Goal: Task Accomplishment & Management: Complete application form

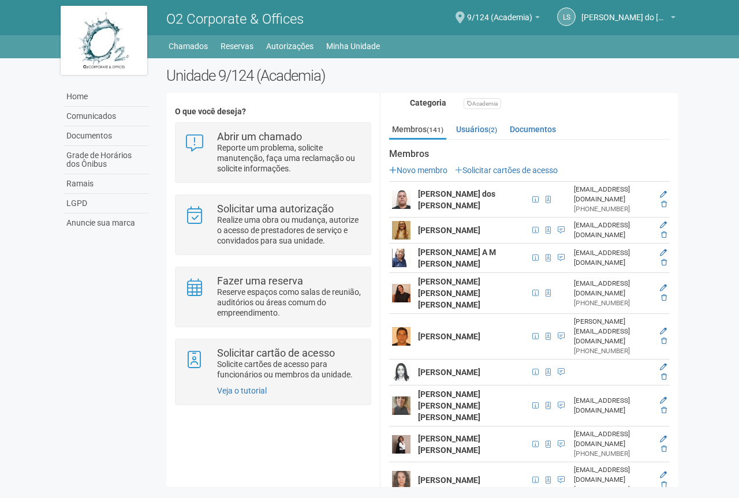
scroll to position [173, 0]
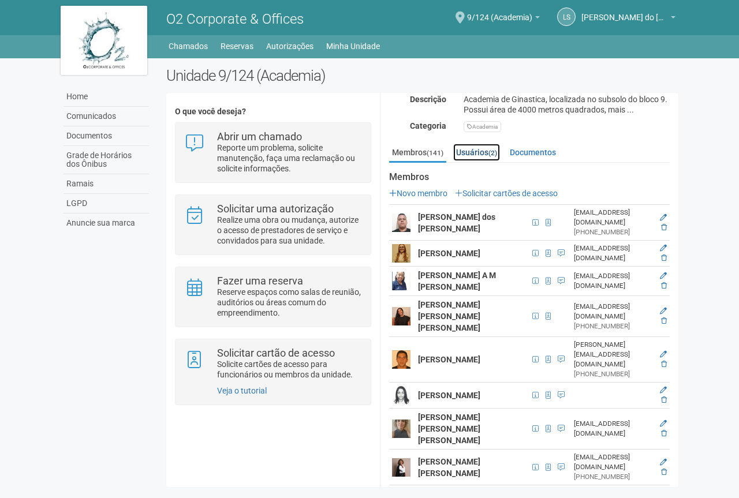
click at [497, 157] on small "(2)" at bounding box center [492, 153] width 9 height 8
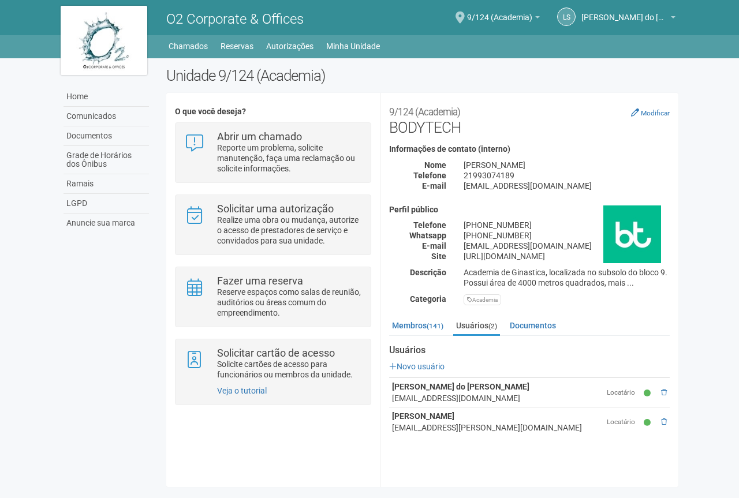
click at [566, 350] on div "Membros Novo membro Solicitar cartões de acesso [PERSON_NAME] dos [PERSON_NAME]…" at bounding box center [529, 386] width 281 height 100
click at [652, 114] on small "Modificar" at bounding box center [655, 113] width 29 height 8
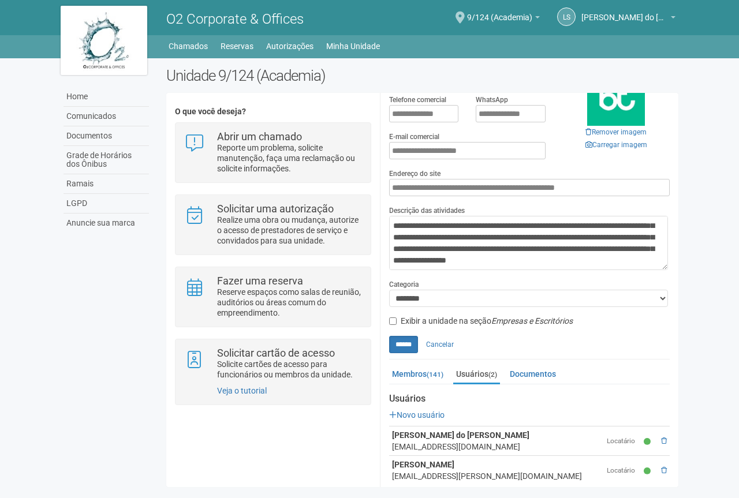
scroll to position [193, 0]
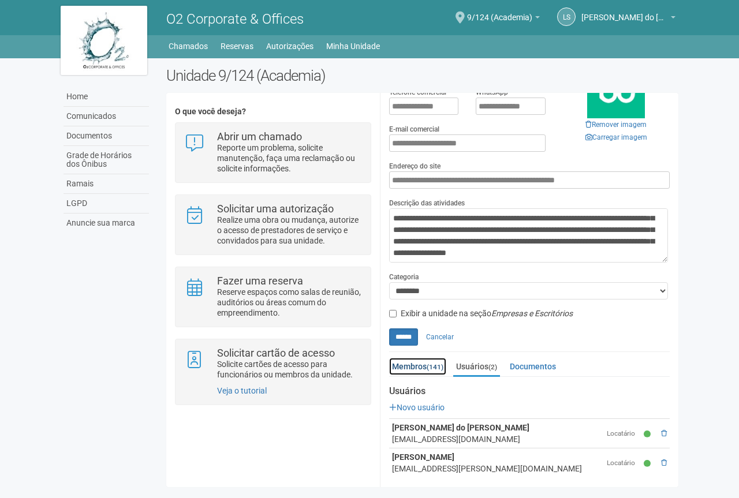
click at [439, 363] on small "(141)" at bounding box center [435, 367] width 17 height 8
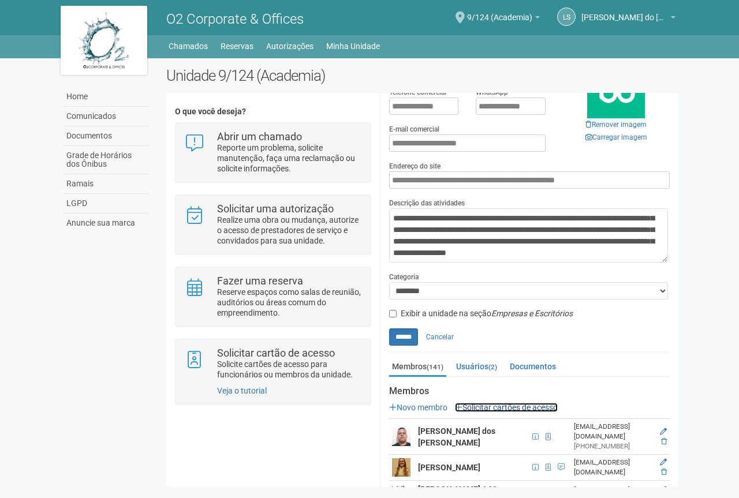
click at [540, 404] on link "Solicitar cartões de acesso" at bounding box center [506, 407] width 103 height 9
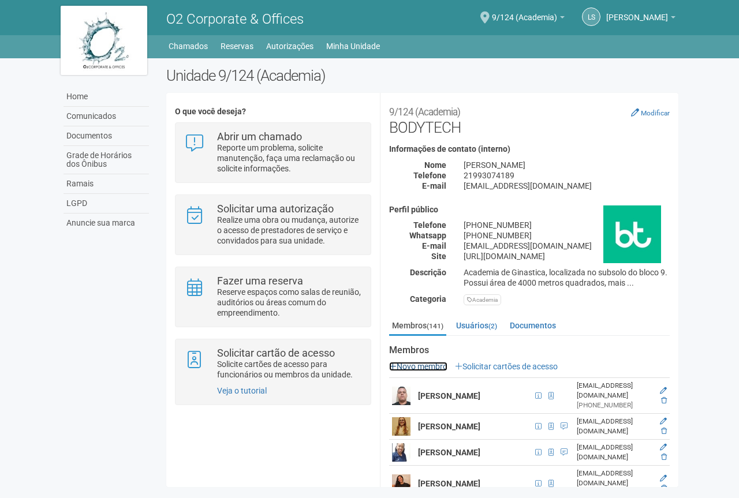
click at [432, 371] on link "Novo membro" at bounding box center [418, 366] width 58 height 9
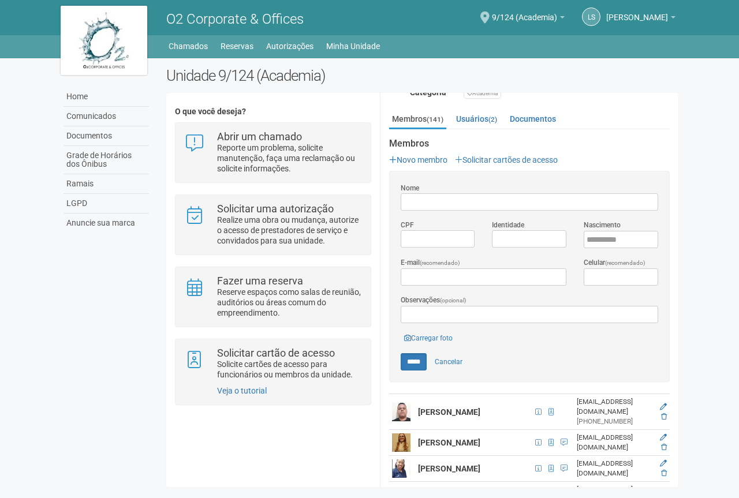
scroll to position [231, 0]
